Goal: Transaction & Acquisition: Book appointment/travel/reservation

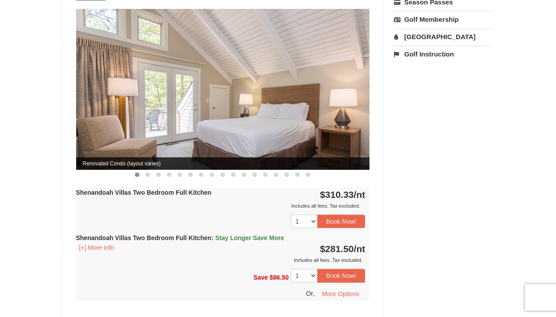
scroll to position [223, 0]
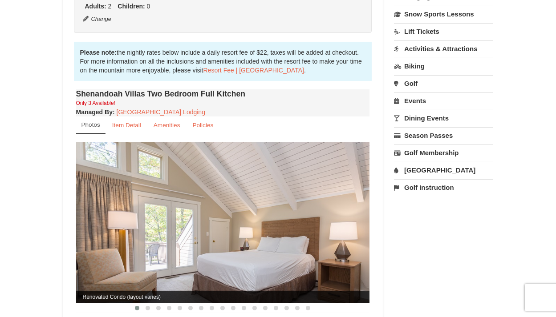
click at [225, 198] on img at bounding box center [223, 222] width 294 height 161
click at [129, 122] on small "Item Detail" at bounding box center [126, 125] width 29 height 7
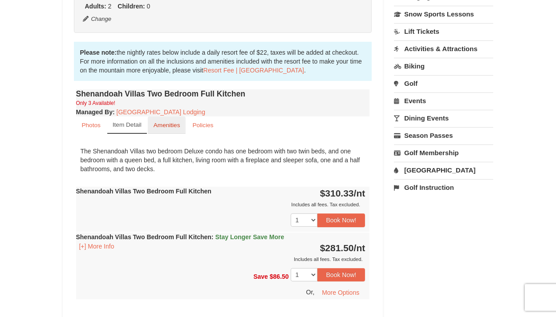
click at [163, 122] on small "Amenities" at bounding box center [167, 125] width 27 height 7
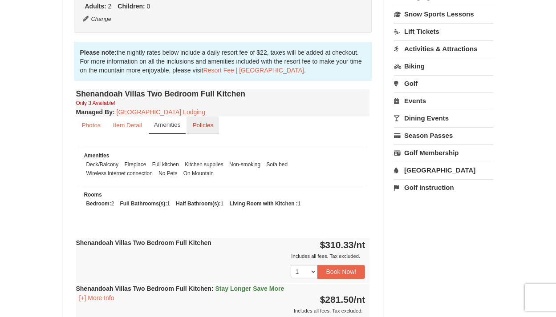
click at [199, 122] on small "Policies" at bounding box center [202, 125] width 21 height 7
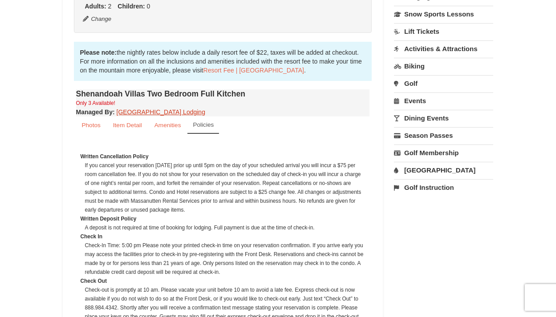
click at [146, 109] on link "[GEOGRAPHIC_DATA] Lodging" at bounding box center [161, 112] width 89 height 7
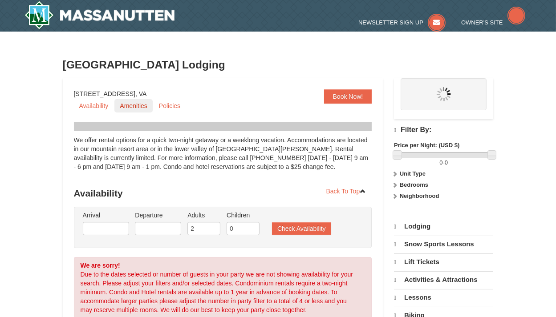
select select "10"
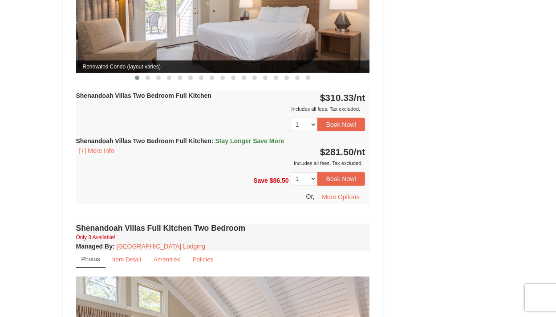
scroll to position [223, 0]
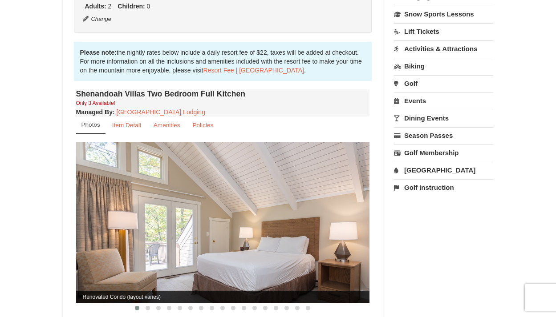
click at [142, 291] on span "Renovated Condo (layout varies)" at bounding box center [223, 297] width 294 height 12
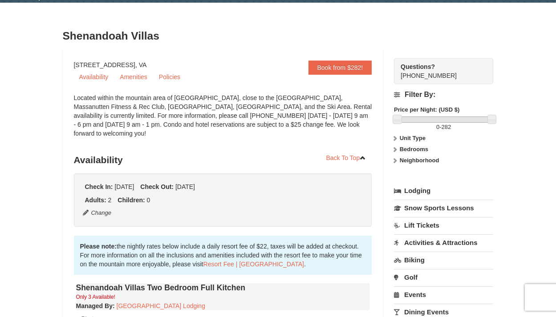
scroll to position [0, 0]
